Goal: Communication & Community: Answer question/provide support

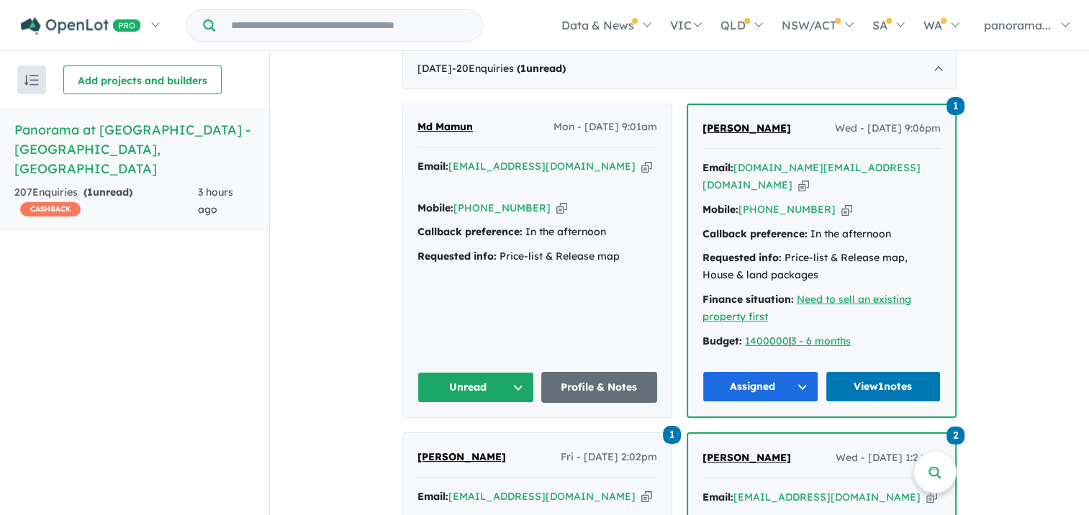
scroll to position [504, 0]
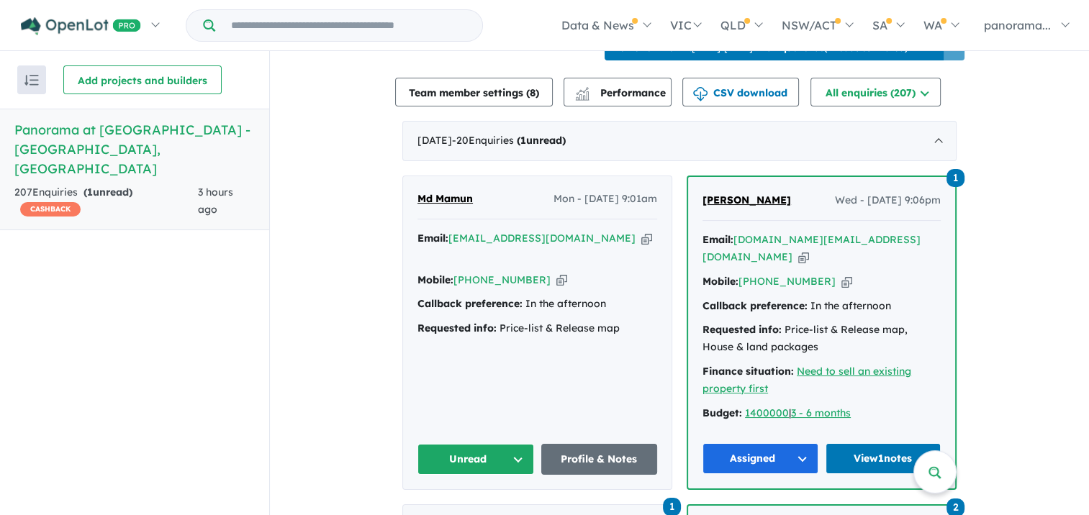
click at [513, 454] on button "Unread" at bounding box center [476, 459] width 117 height 31
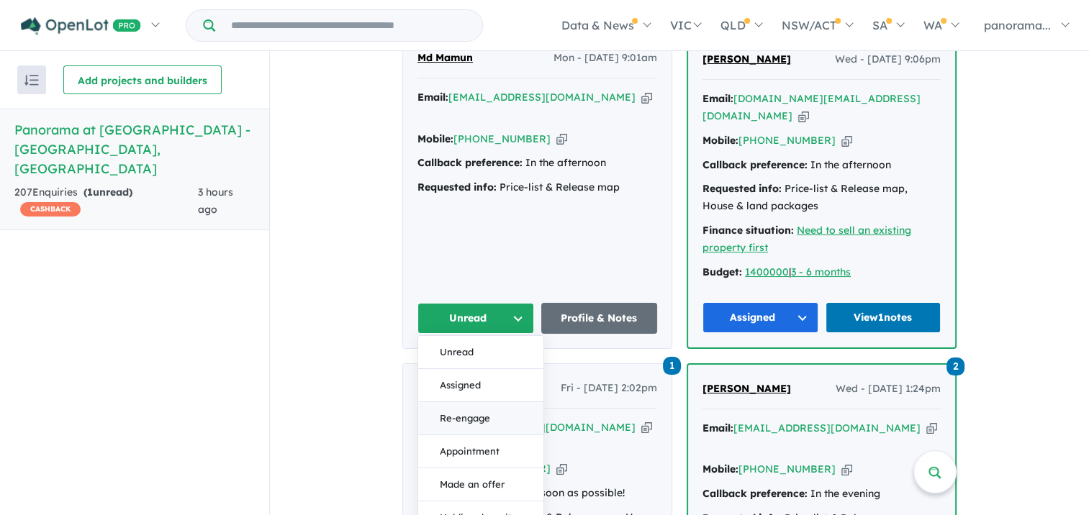
scroll to position [648, 0]
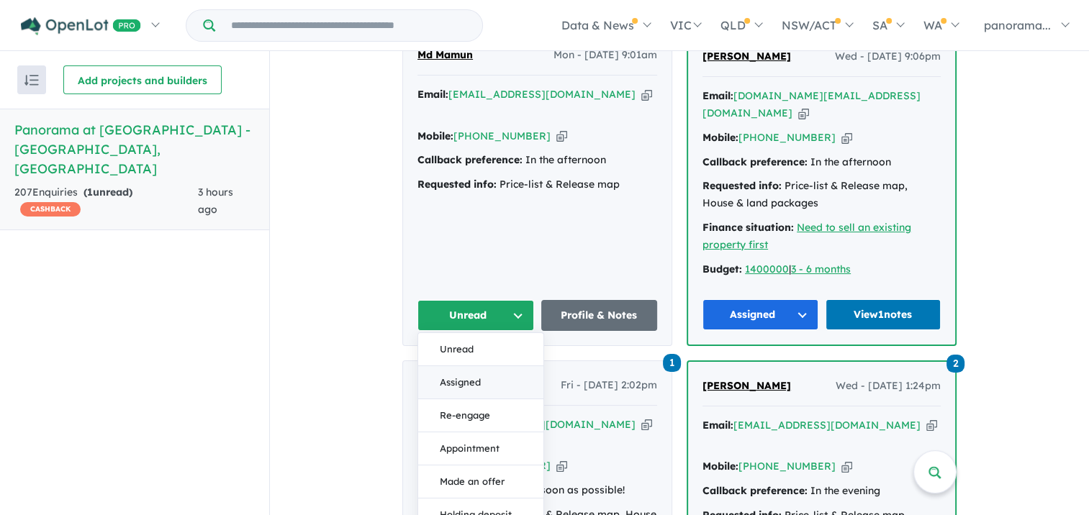
click at [461, 373] on button "Assigned" at bounding box center [480, 382] width 125 height 33
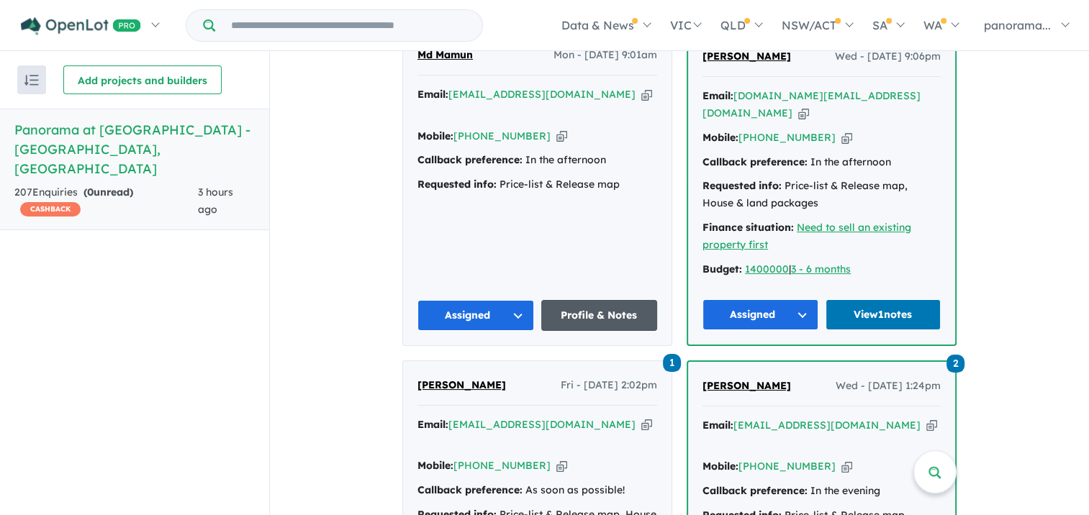
click at [575, 310] on link "Profile & Notes" at bounding box center [599, 315] width 117 height 31
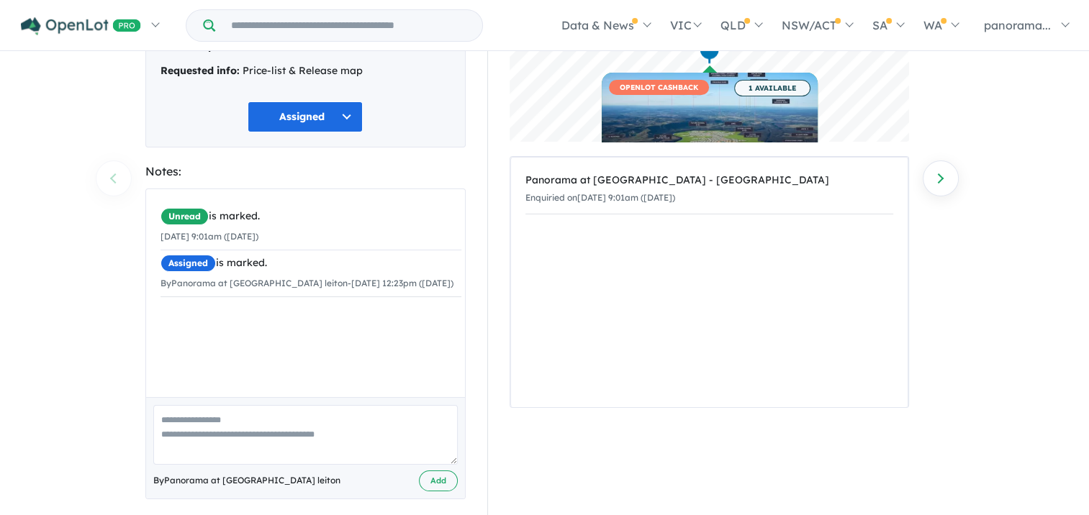
scroll to position [176, 0]
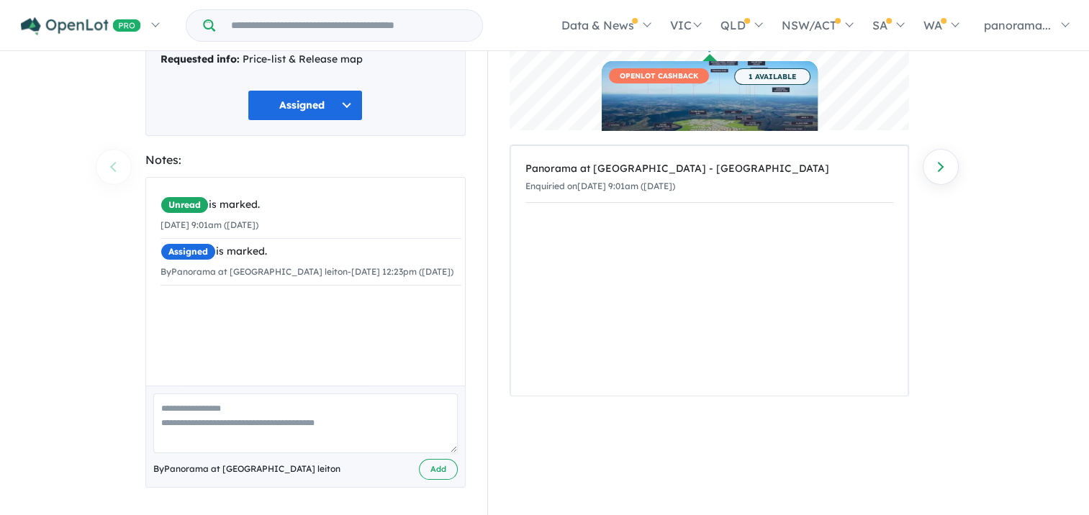
click at [163, 439] on textarea at bounding box center [305, 424] width 305 height 60
type textarea "**********"
click at [425, 470] on button "Add" at bounding box center [438, 469] width 39 height 21
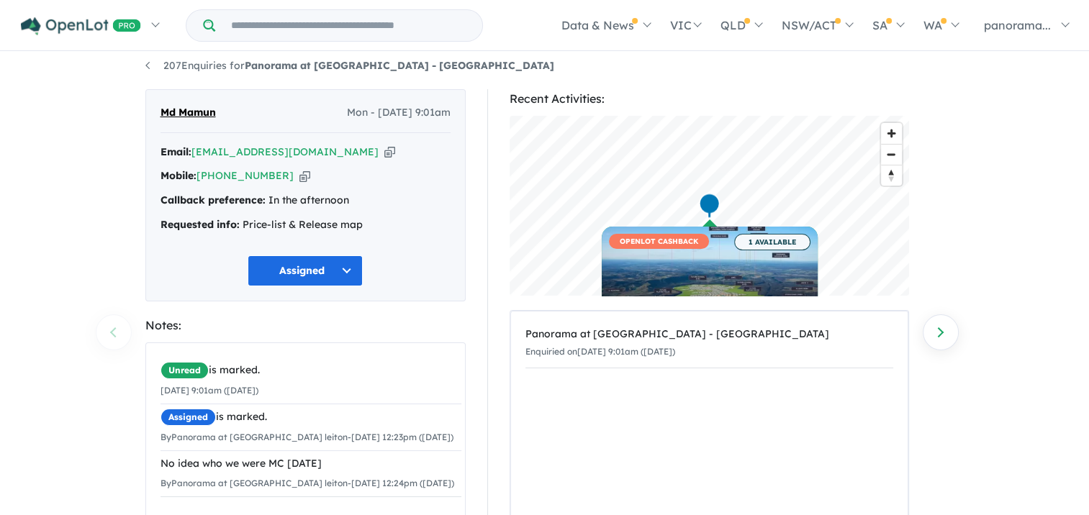
scroll to position [0, 0]
